Goal: Task Accomplishment & Management: Use online tool/utility

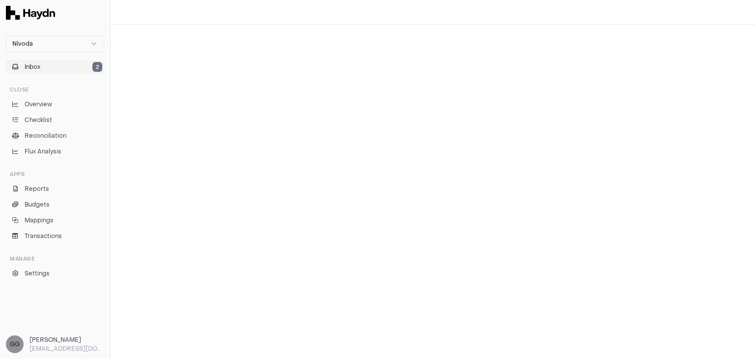
click at [65, 71] on button "Inbox 2" at bounding box center [55, 67] width 98 height 14
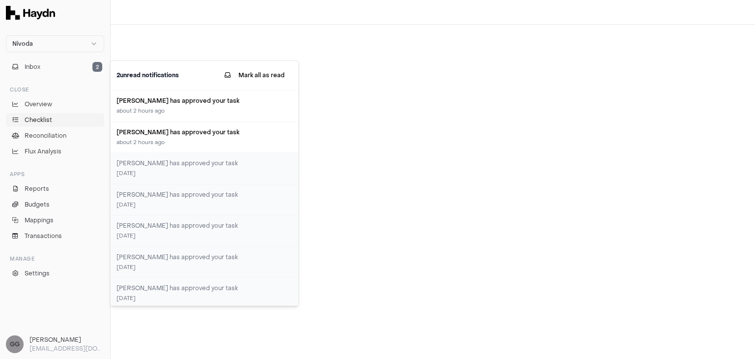
click at [54, 119] on link "Checklist" at bounding box center [55, 120] width 98 height 14
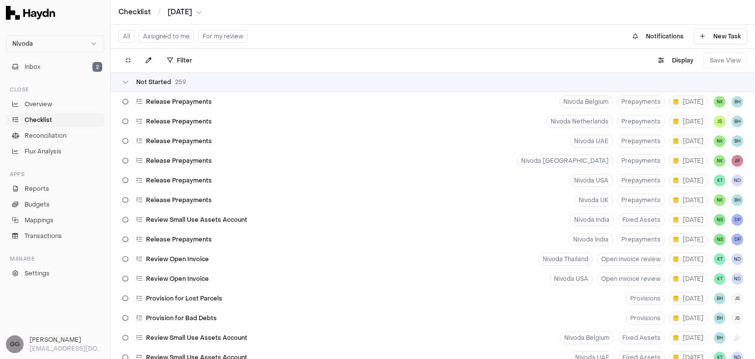
click at [163, 38] on button "Assigned to me" at bounding box center [167, 36] width 56 height 13
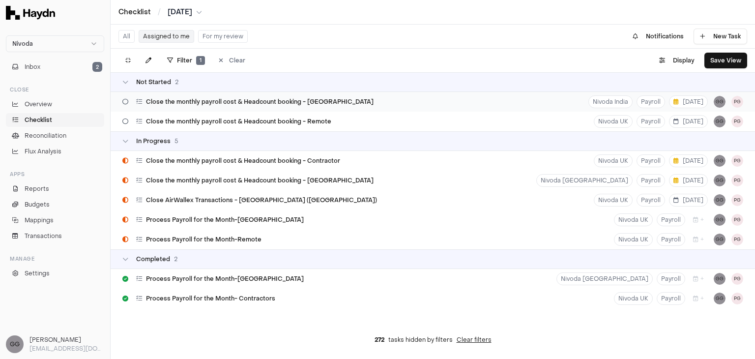
click at [291, 103] on span "Close the monthly payroll cost & Headcount booking - [GEOGRAPHIC_DATA]" at bounding box center [260, 102] width 228 height 8
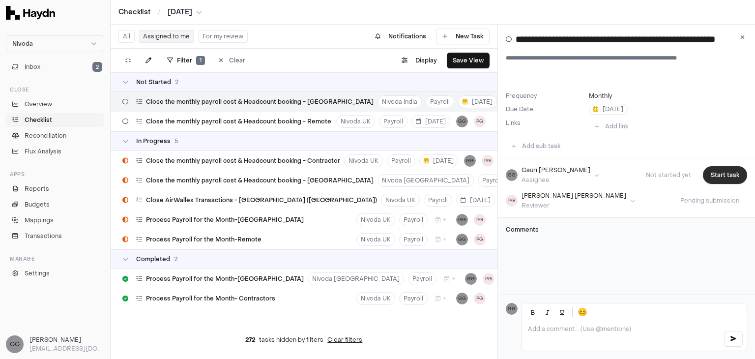
click at [712, 176] on button "Start task" at bounding box center [725, 175] width 44 height 18
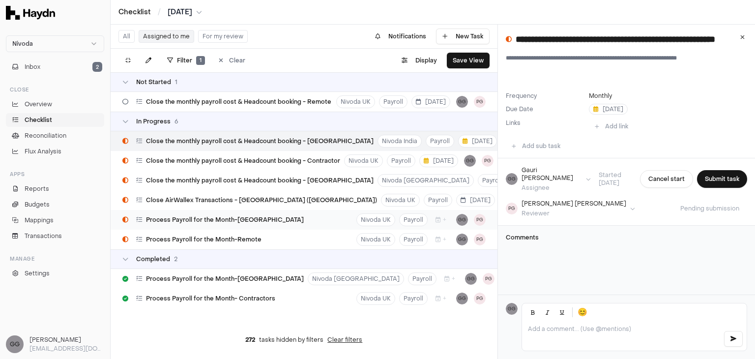
click at [290, 221] on div "Process Payroll for the Month-[GEOGRAPHIC_DATA] Nivoda UK Payroll + GG PG" at bounding box center [304, 220] width 387 height 20
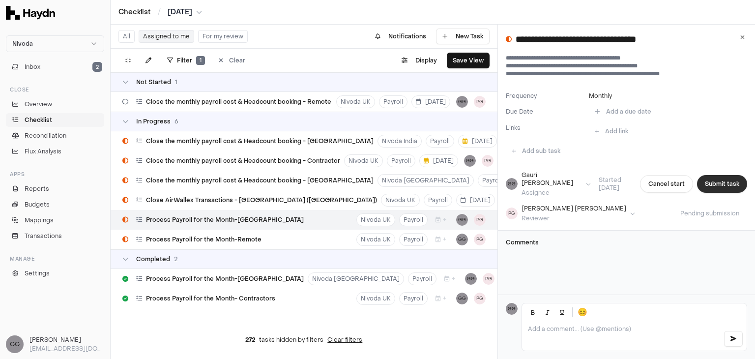
click at [716, 182] on button "Submit task" at bounding box center [722, 184] width 50 height 18
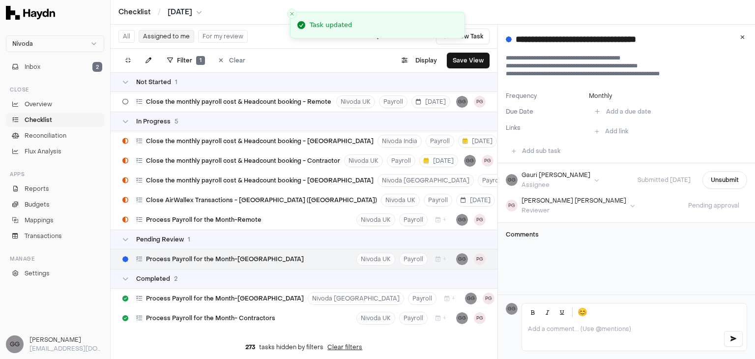
scroll to position [20, 0]
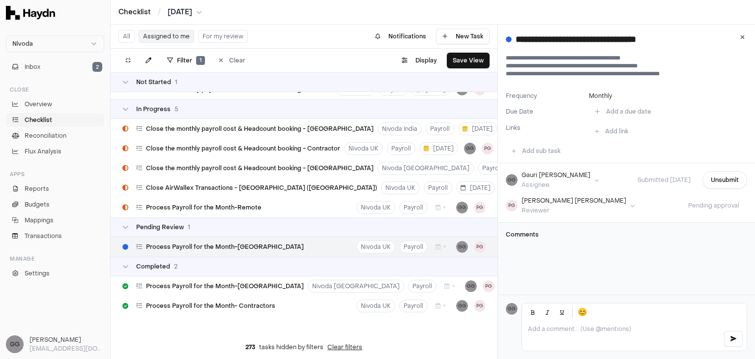
click at [544, 19] on div "Checklist / [DATE]" at bounding box center [433, 12] width 645 height 25
click at [123, 81] on icon at bounding box center [125, 82] width 6 height 6
